Goal: Task Accomplishment & Management: Manage account settings

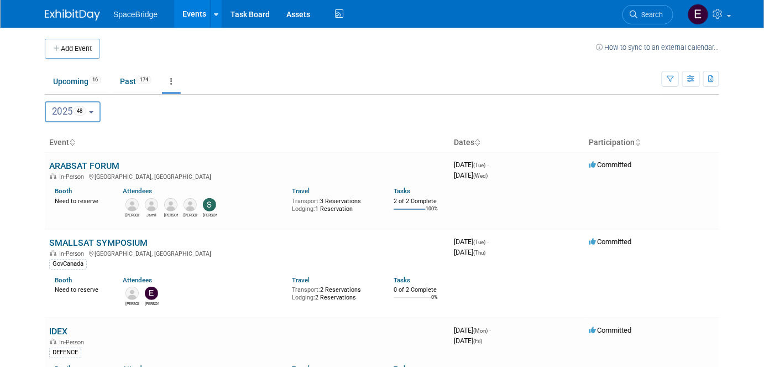
click at [76, 52] on button "Add Event" at bounding box center [72, 49] width 55 height 20
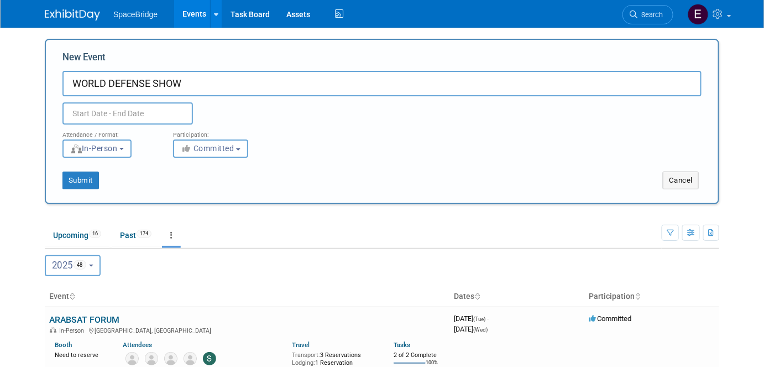
type input "WORLD DEFENSE SHOW"
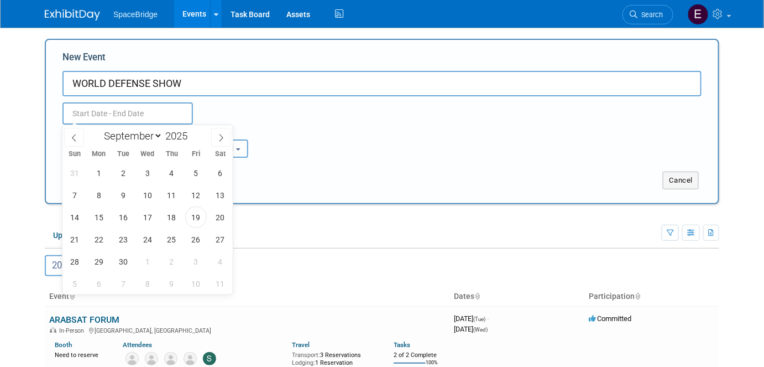
click at [117, 109] on input "text" at bounding box center [127, 113] width 130 height 22
click at [148, 137] on select "January February March April May June July August September October November De…" at bounding box center [131, 136] width 64 height 14
select select "1"
click at [99, 129] on select "January February March April May June July August September October November De…" at bounding box center [131, 136] width 64 height 14
click at [185, 139] on input "2025" at bounding box center [179, 135] width 33 height 13
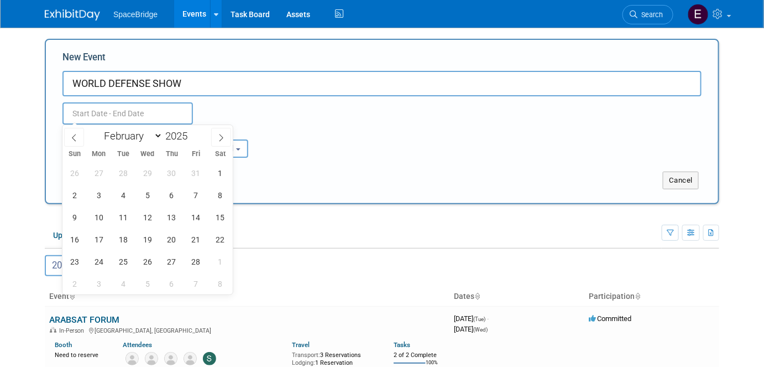
click at [191, 133] on span at bounding box center [192, 132] width 8 height 7
type input "2026"
click at [80, 196] on span "8" at bounding box center [75, 195] width 22 height 22
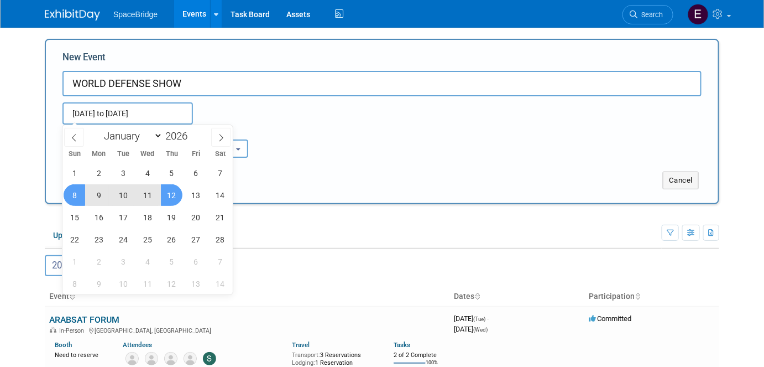
click at [173, 195] on span "12" at bounding box center [172, 195] width 22 height 22
type input "[DATE] to [DATE]"
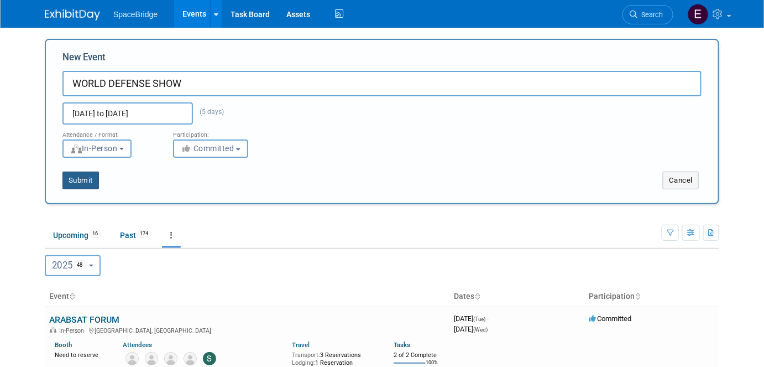
click at [82, 182] on button "Submit" at bounding box center [80, 180] width 36 height 18
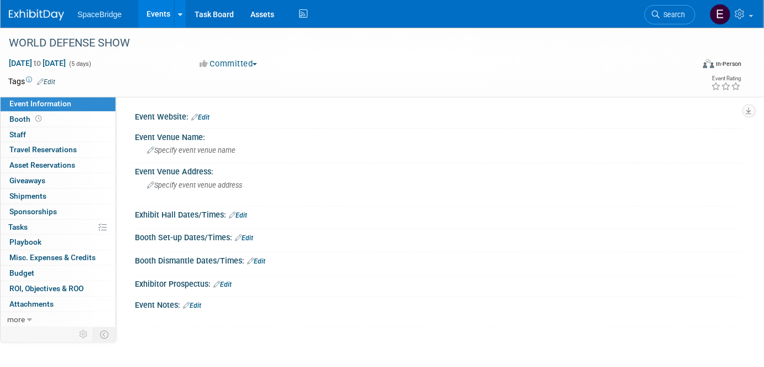
click at [209, 117] on link "Edit" at bounding box center [200, 117] width 18 height 8
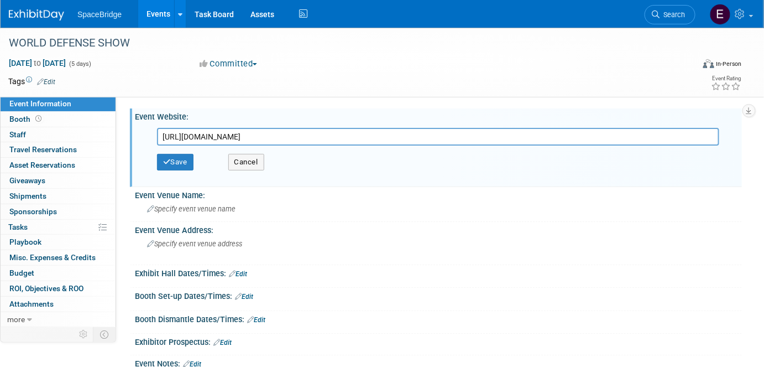
type input "https://www.worlddefenseshow.com/en"
click at [179, 163] on button "Save" at bounding box center [175, 162] width 36 height 17
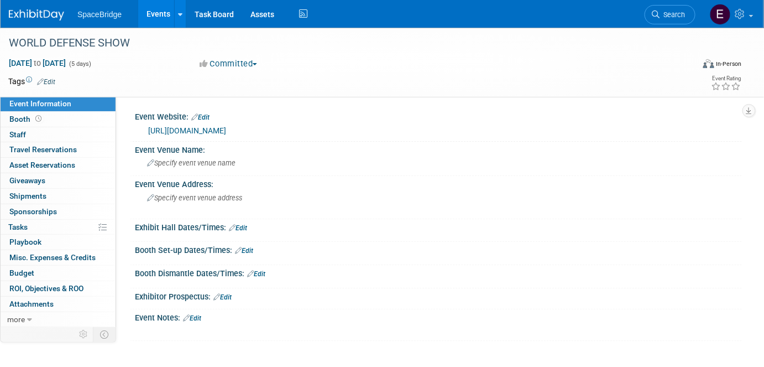
click at [28, 135] on link "0 Staff 0" at bounding box center [58, 134] width 115 height 15
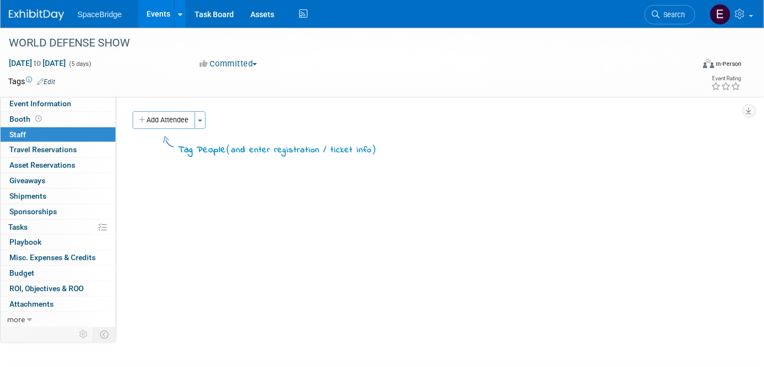
click at [174, 126] on button "Add Attendee" at bounding box center [164, 120] width 62 height 18
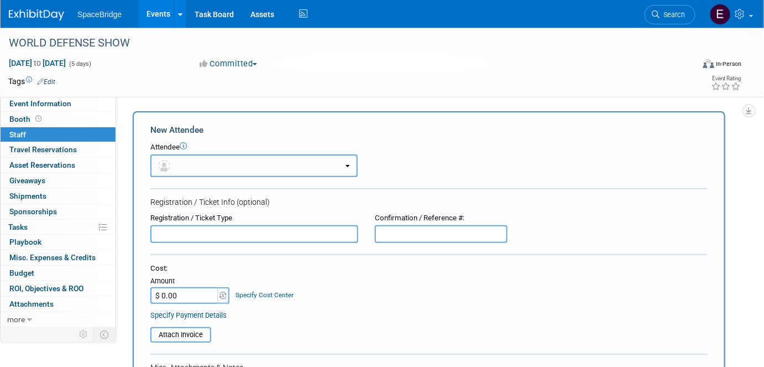
click at [213, 159] on button "button" at bounding box center [253, 165] width 207 height 23
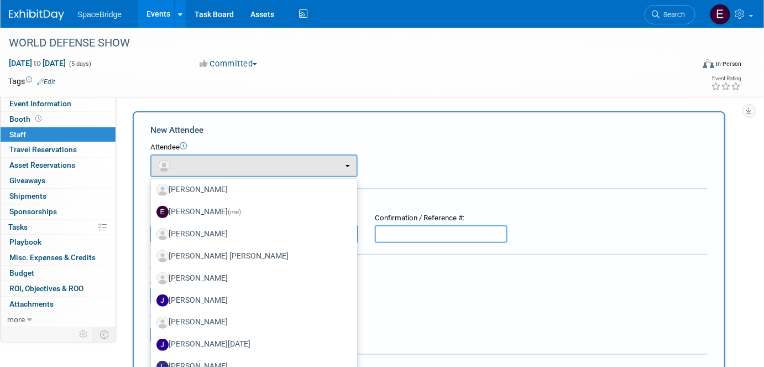
scroll to position [163, 0]
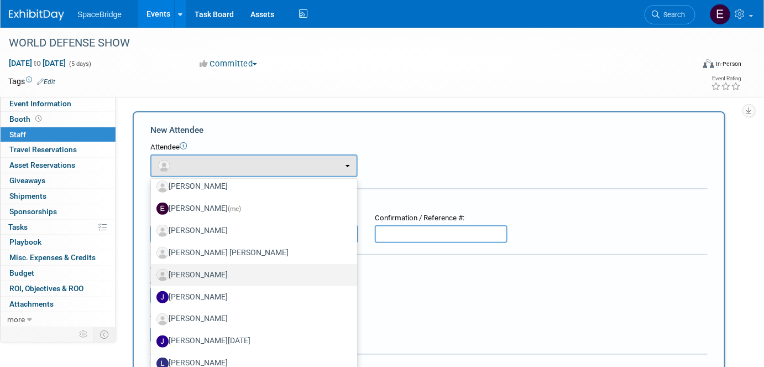
click at [237, 272] on label "Jamil Joseph" at bounding box center [251, 275] width 190 height 18
click at [153, 272] on input "Jamil Joseph" at bounding box center [148, 273] width 7 height 7
select select "696fc1b5-b5a8-4da1-88f6-f6c01df72450"
select select "4"
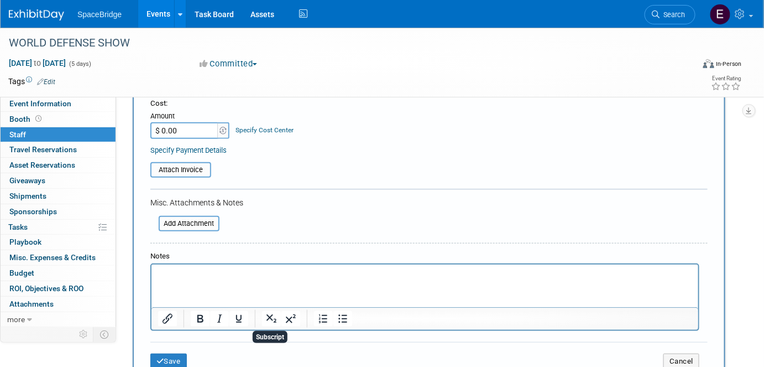
scroll to position [270, 0]
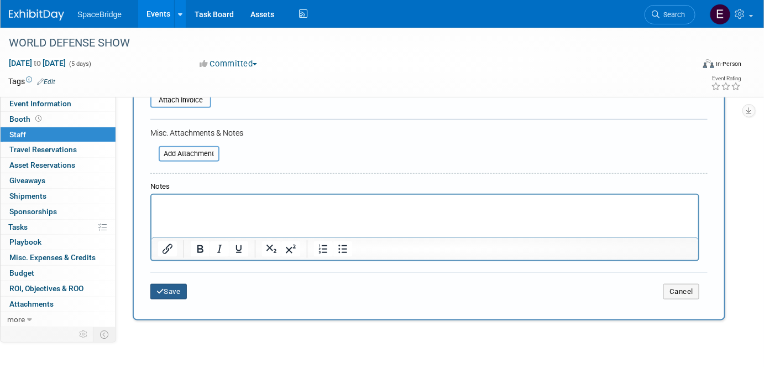
click at [171, 291] on button "Save" at bounding box center [168, 291] width 36 height 15
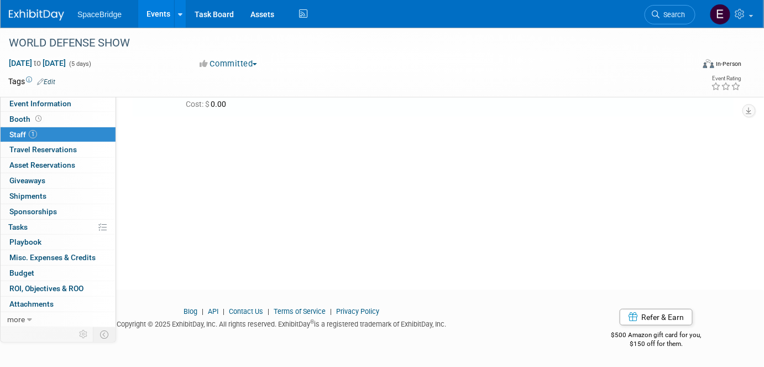
scroll to position [0, 0]
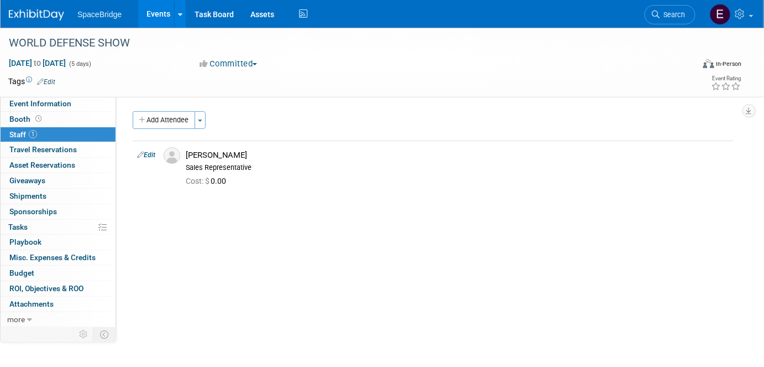
click at [189, 121] on button "Add Attendee" at bounding box center [164, 120] width 62 height 18
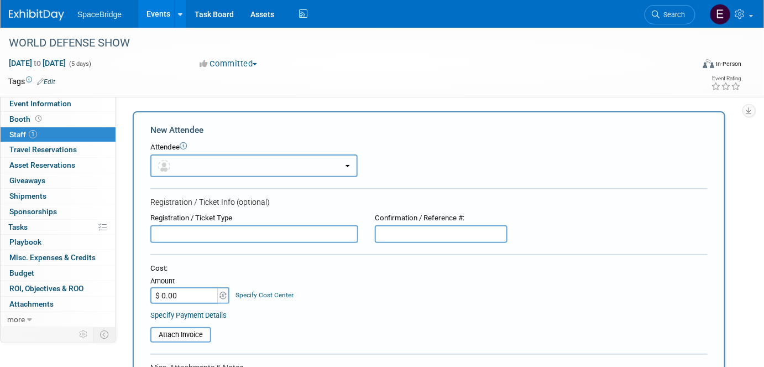
click at [214, 167] on button "button" at bounding box center [253, 165] width 207 height 23
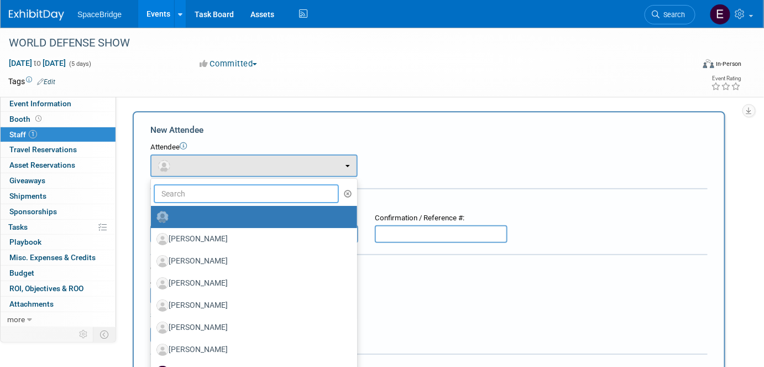
click at [212, 190] on input "text" at bounding box center [246, 193] width 185 height 19
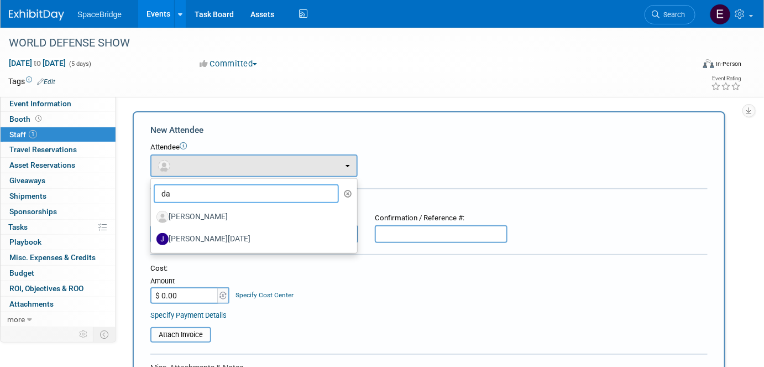
type input "da"
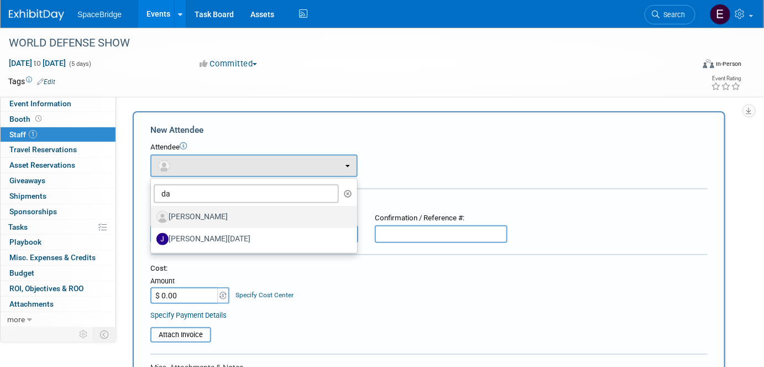
click at [213, 214] on label "David Gelerman" at bounding box center [251, 217] width 190 height 18
click at [153, 214] on input "David Gelerman" at bounding box center [148, 215] width 7 height 7
select select "d669541d-df1b-4307-ba1b-fad317b56d5c"
select select "2"
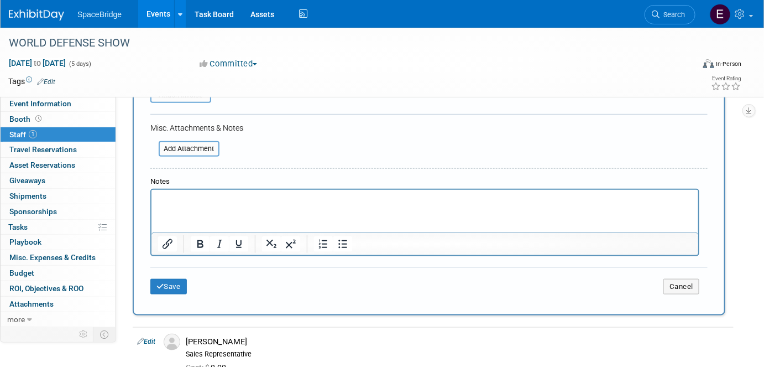
scroll to position [275, 0]
click at [168, 279] on button "Save" at bounding box center [168, 285] width 36 height 15
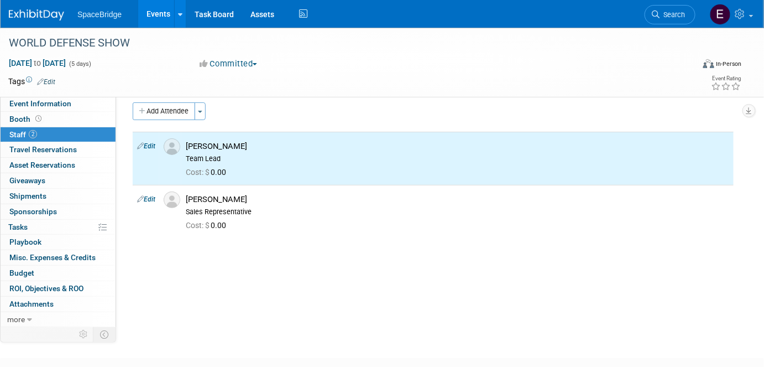
scroll to position [0, 0]
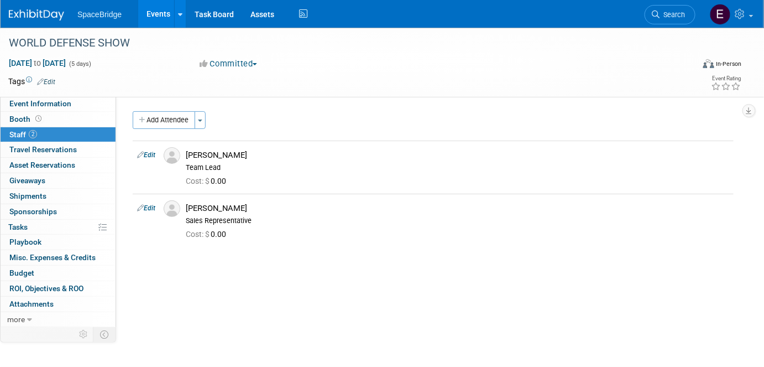
click at [186, 118] on button "Add Attendee" at bounding box center [164, 120] width 62 height 18
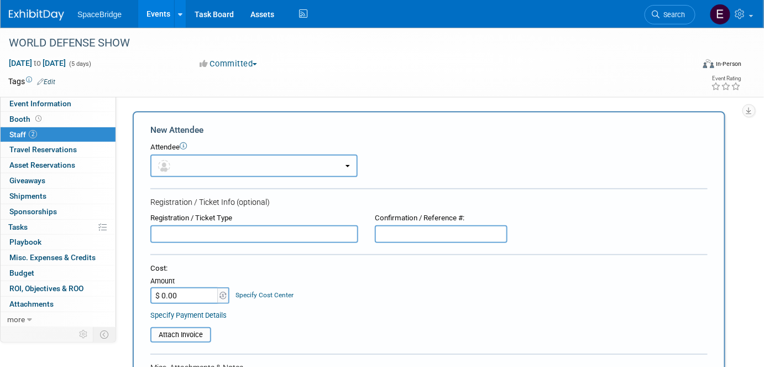
click at [201, 165] on button "button" at bounding box center [253, 165] width 207 height 23
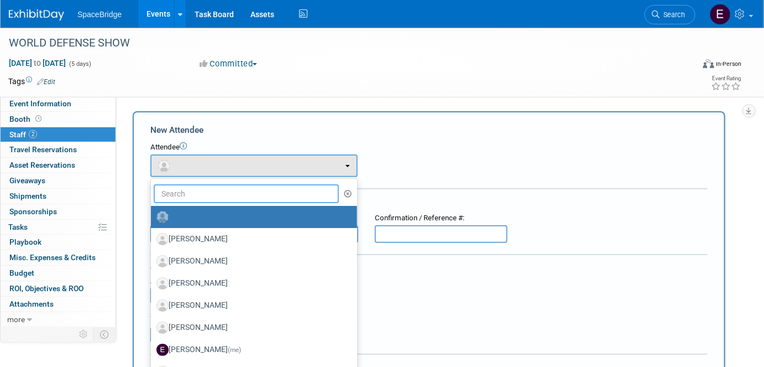
click at [200, 194] on input "text" at bounding box center [246, 193] width 185 height 19
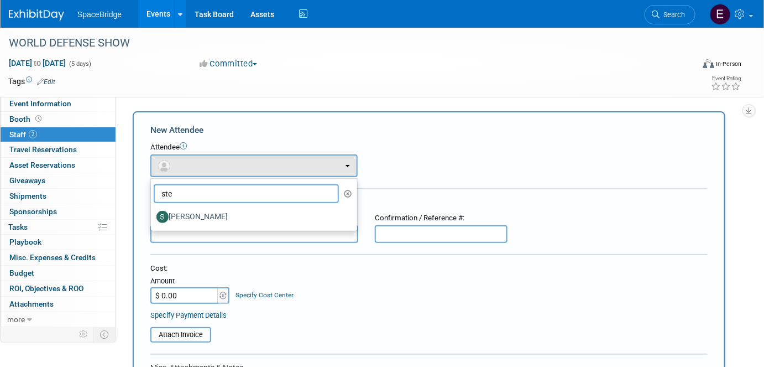
type input "ste"
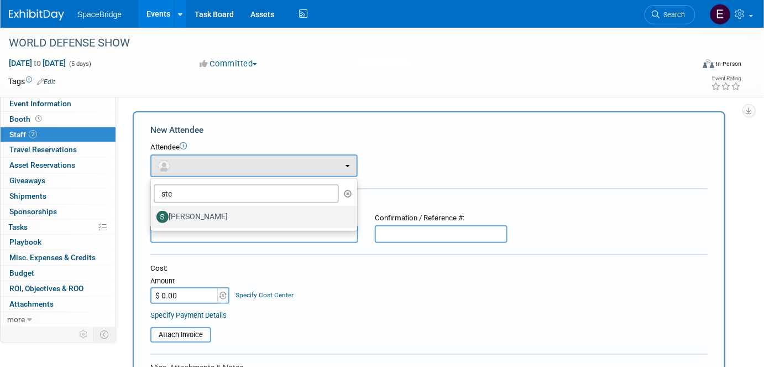
click at [205, 218] on label "Stella Gelerman" at bounding box center [251, 217] width 190 height 18
click at [153, 218] on input "Stella Gelerman" at bounding box center [148, 215] width 7 height 7
select select "a296a607-d0c8-490b-aa2a-39b71abaeefe"
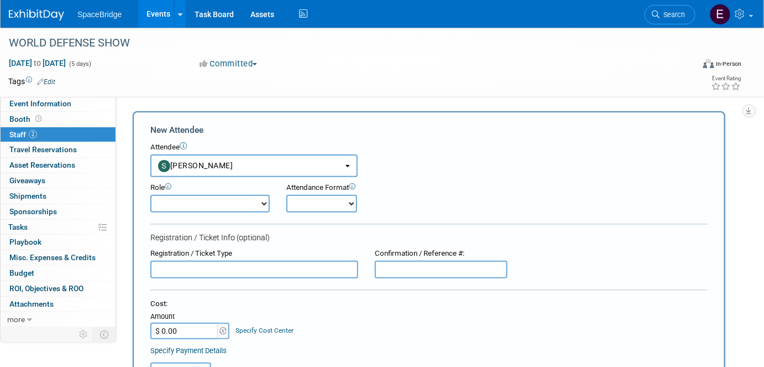
scroll to position [265, 0]
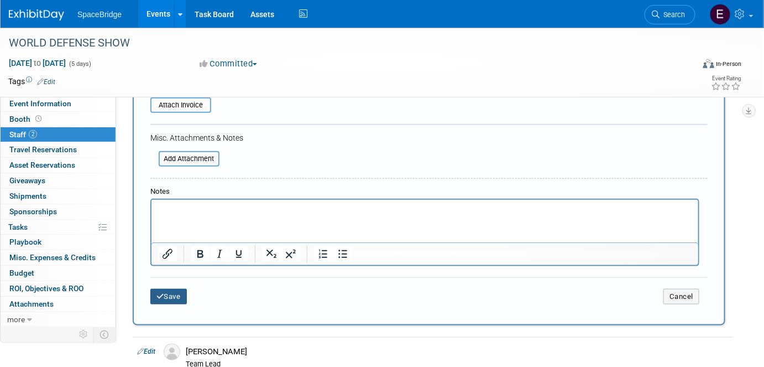
click at [171, 289] on button "Save" at bounding box center [168, 296] width 36 height 15
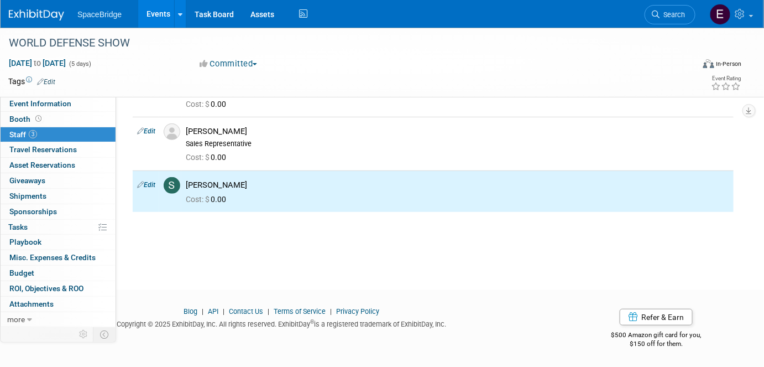
scroll to position [0, 0]
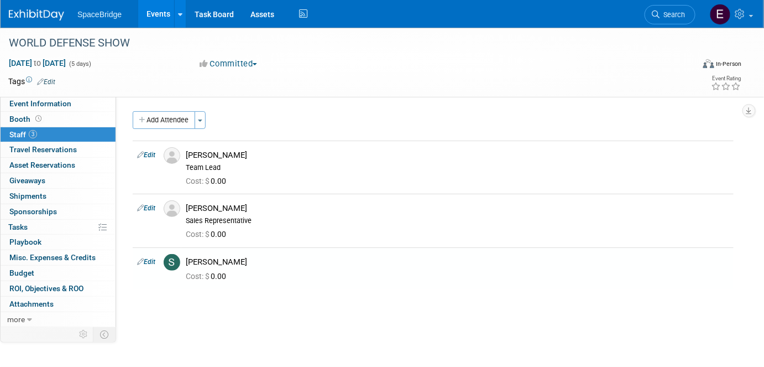
click at [186, 118] on button "Add Attendee" at bounding box center [164, 120] width 62 height 18
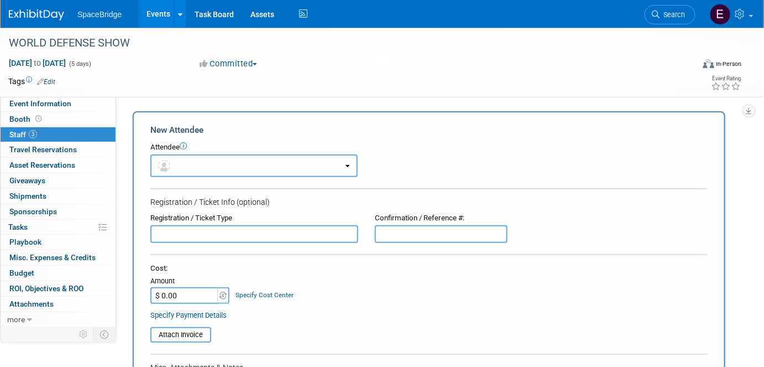
click at [211, 168] on button "button" at bounding box center [253, 165] width 207 height 23
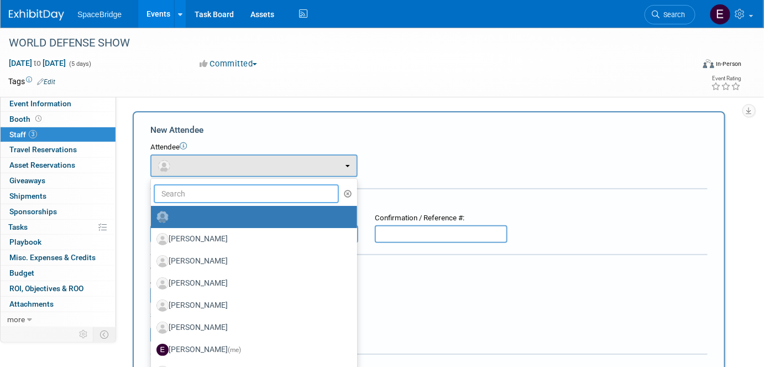
click at [217, 192] on input "text" at bounding box center [246, 193] width 185 height 19
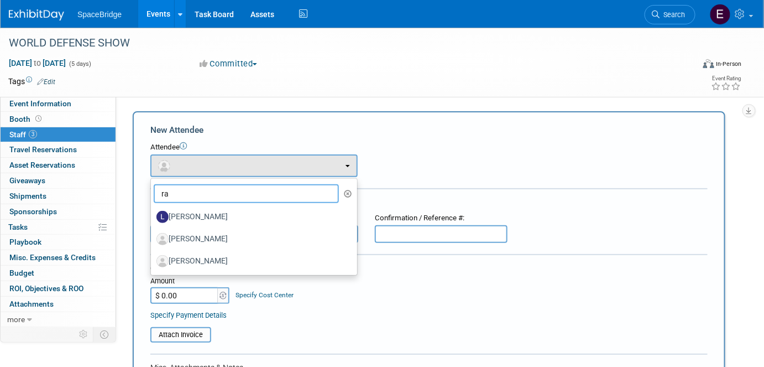
type input "ra"
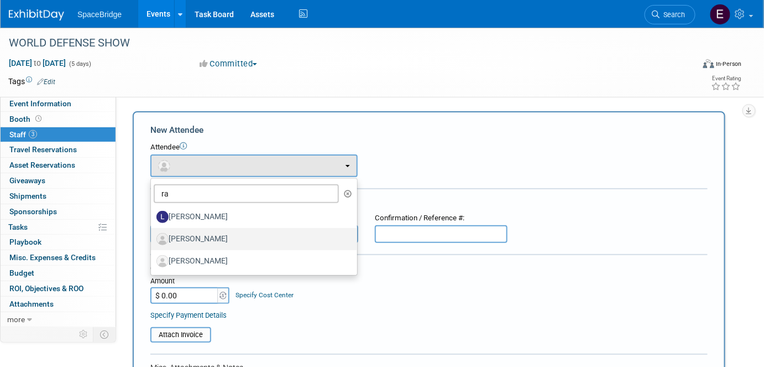
click at [200, 239] on label "Raj Malik" at bounding box center [251, 239] width 190 height 18
click at [153, 239] on input "Raj Malik" at bounding box center [148, 237] width 7 height 7
select select "6de68443-a07c-4a92-84ab-48f8ae89cb10"
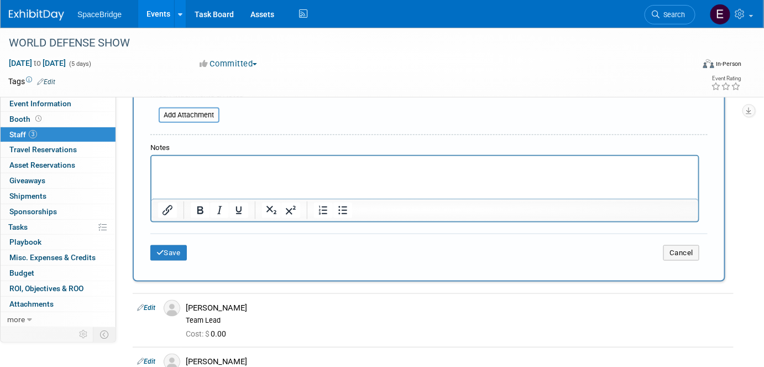
scroll to position [312, 0]
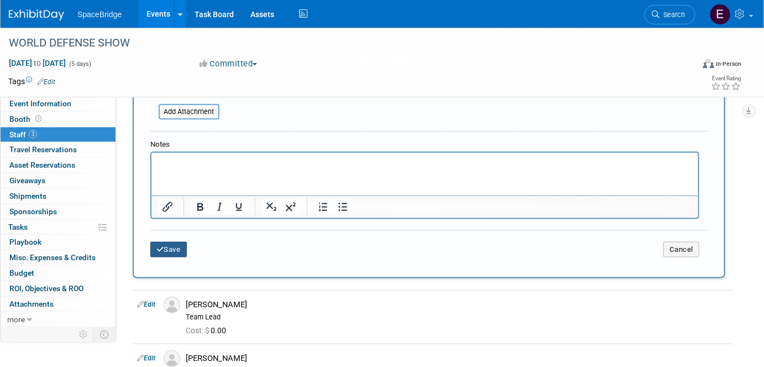
click at [169, 252] on button "Save" at bounding box center [168, 249] width 36 height 15
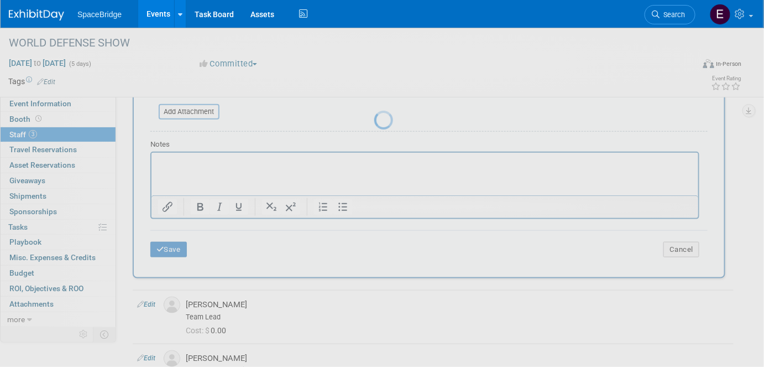
scroll to position [93, 0]
